Goal: Task Accomplishment & Management: Manage account settings

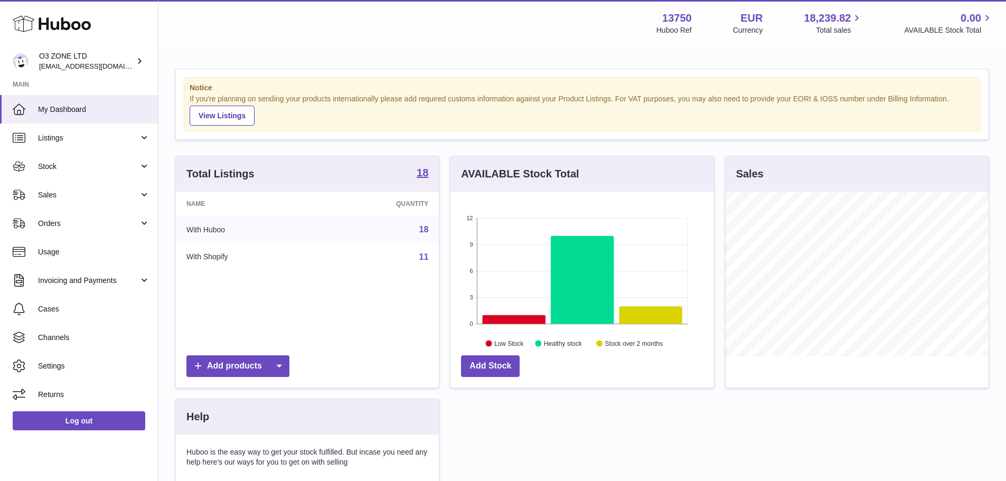
scroll to position [165, 263]
click at [49, 365] on span "Settings" at bounding box center [94, 366] width 112 height 10
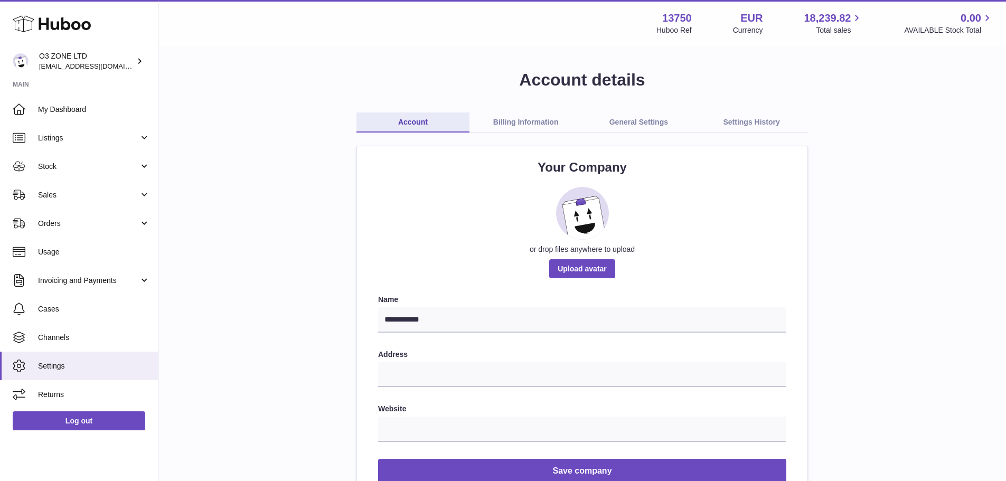
click at [541, 115] on link "Billing Information" at bounding box center [525, 122] width 113 height 20
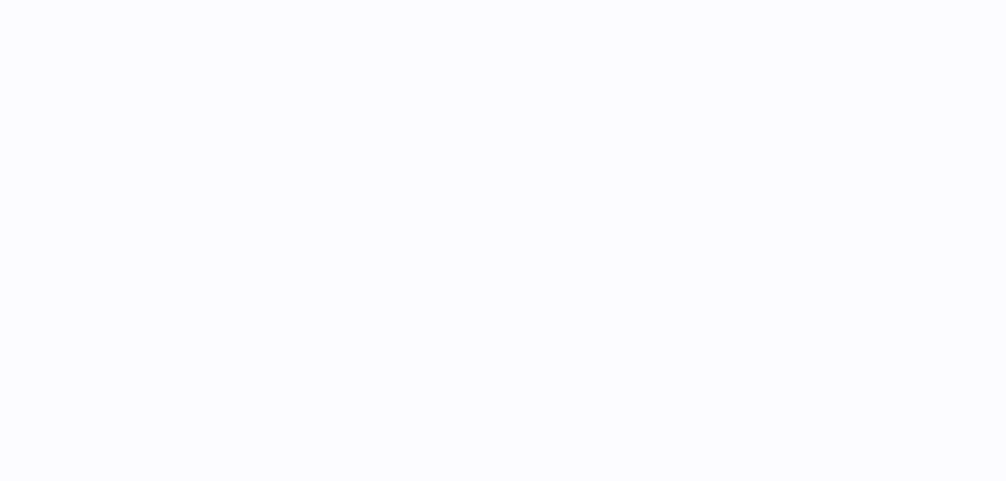
select select "**"
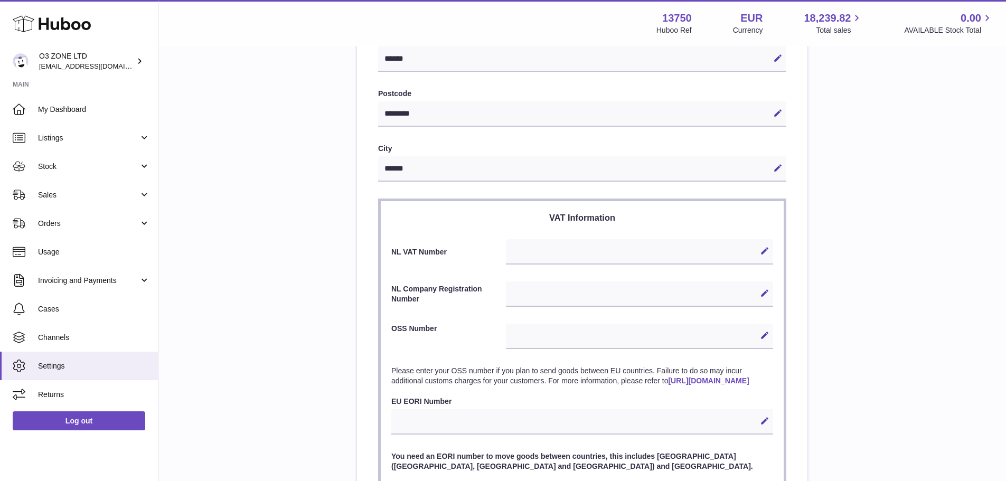
scroll to position [316, 0]
click at [673, 16] on strong "13750" at bounding box center [677, 18] width 30 height 14
copy strong "13750"
